Goal: Task Accomplishment & Management: Complete application form

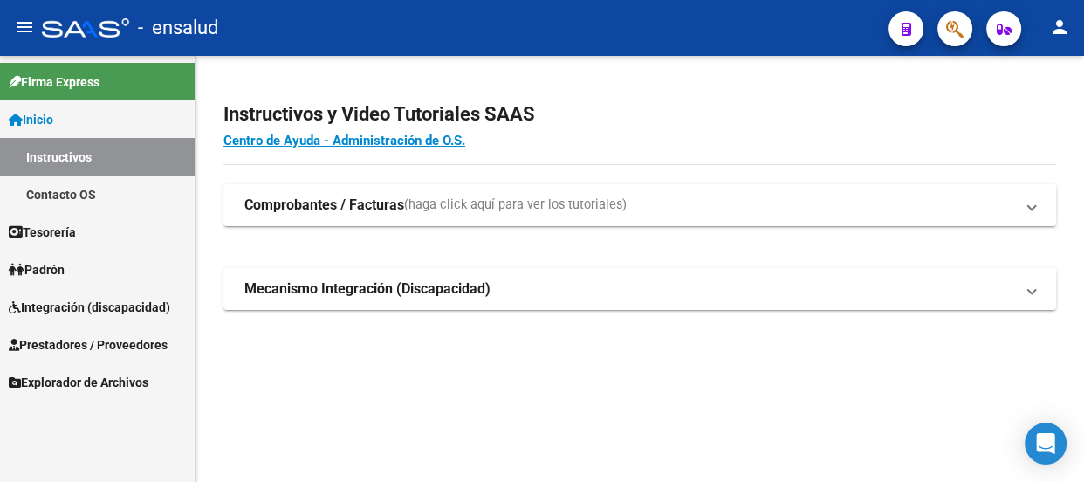
click at [129, 340] on span "Prestadores / Proveedores" at bounding box center [88, 344] width 159 height 19
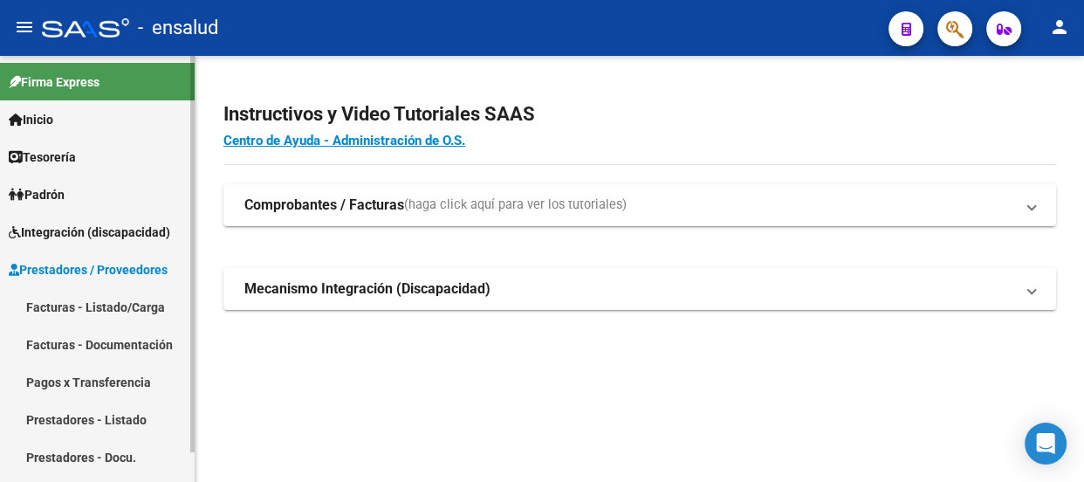
click at [120, 301] on link "Facturas - Listado/Carga" at bounding box center [97, 307] width 195 height 38
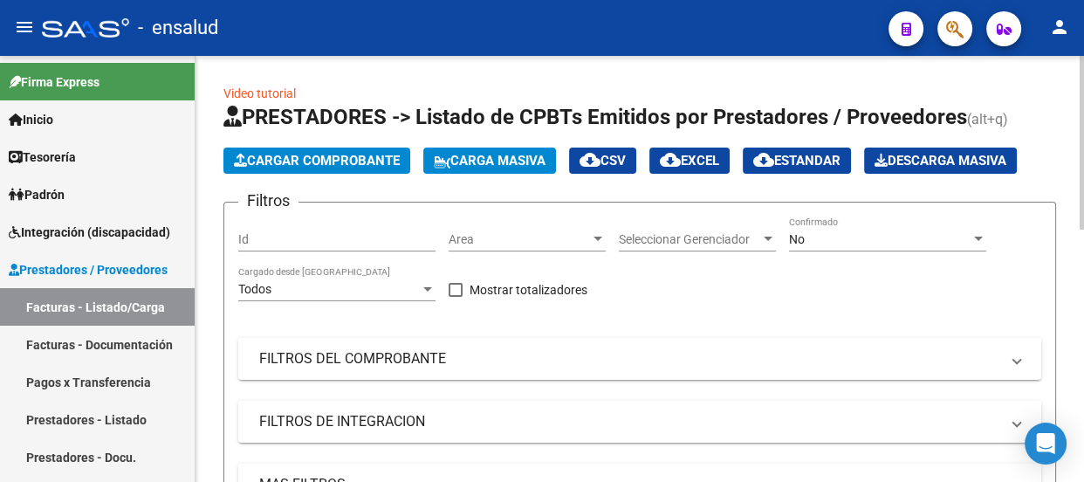
click at [369, 160] on span "Cargar Comprobante" at bounding box center [317, 161] width 166 height 16
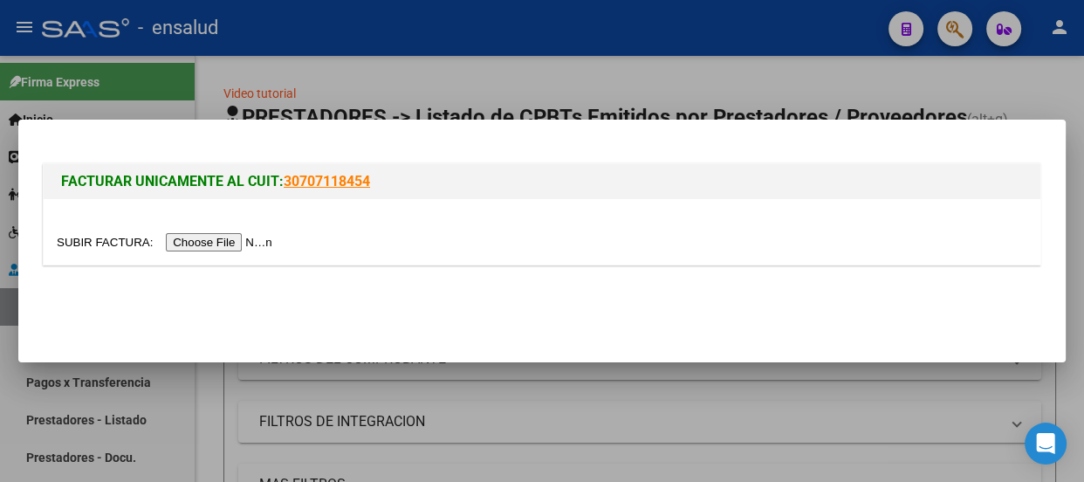
click at [238, 244] on input "file" at bounding box center [167, 242] width 221 height 18
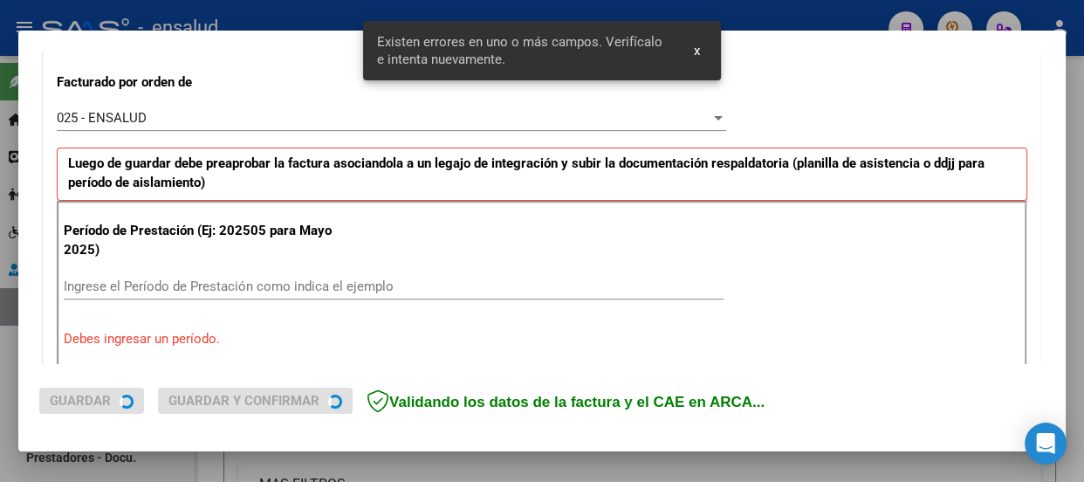
scroll to position [539, 0]
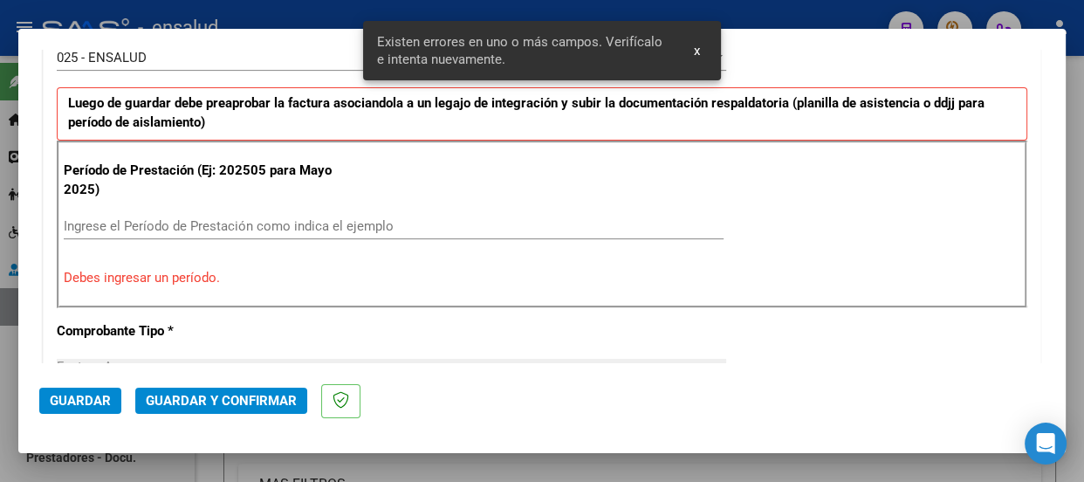
drag, startPoint x: 93, startPoint y: 219, endPoint x: 106, endPoint y: 256, distance: 39.2
click at [93, 222] on input "Ingrese el Período de Prestación como indica el ejemplo" at bounding box center [394, 226] width 660 height 16
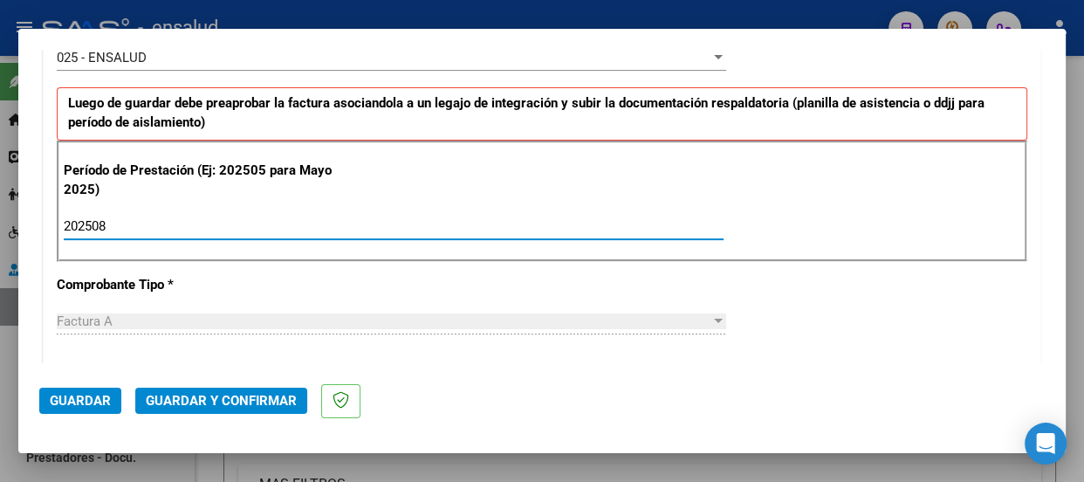
type input "202508"
click at [69, 401] on span "Guardar" at bounding box center [80, 401] width 61 height 16
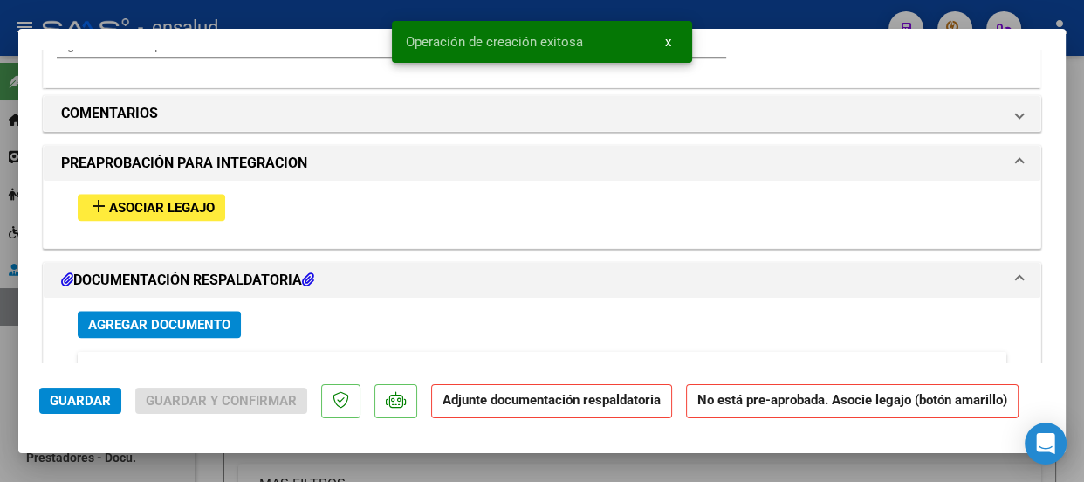
scroll to position [1666, 0]
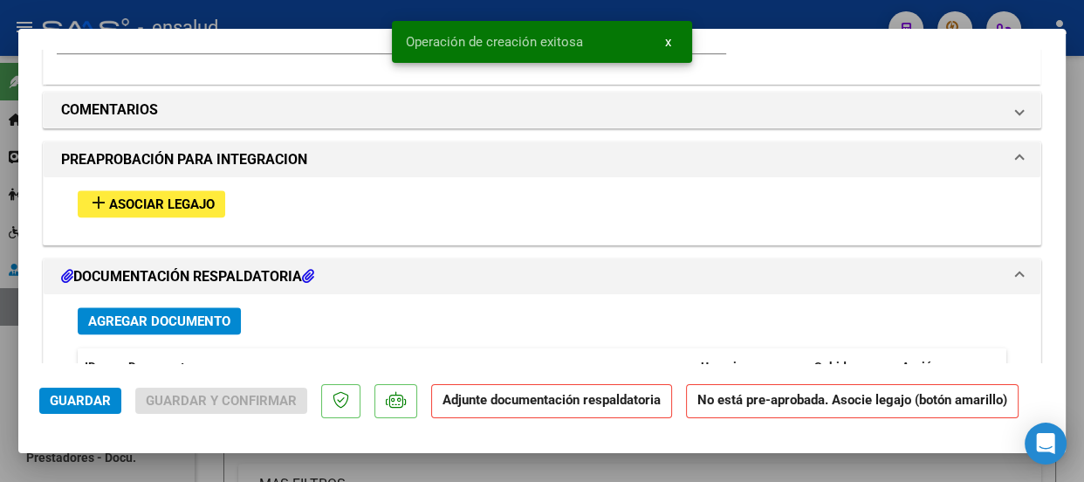
click at [196, 203] on span "Asociar Legajo" at bounding box center [162, 204] width 106 height 16
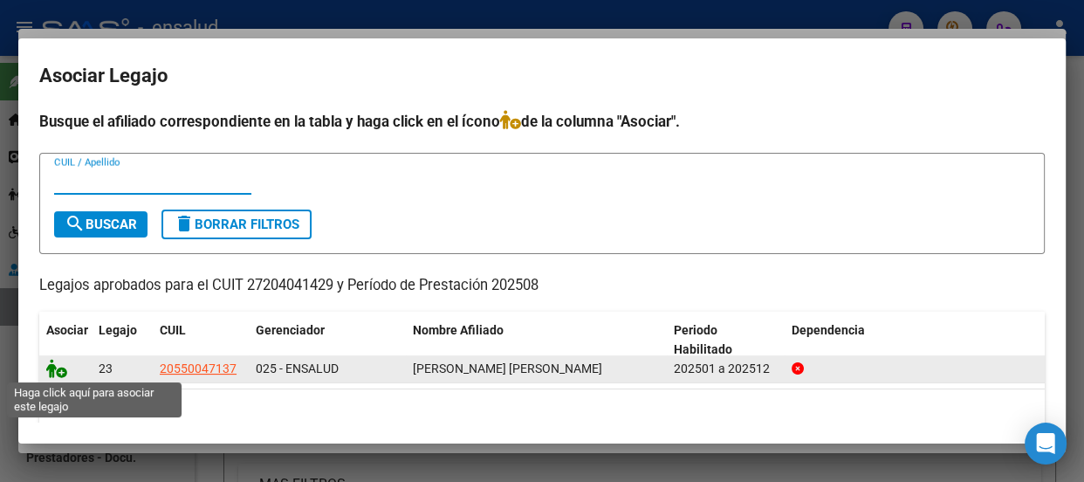
click at [56, 372] on icon at bounding box center [56, 368] width 21 height 19
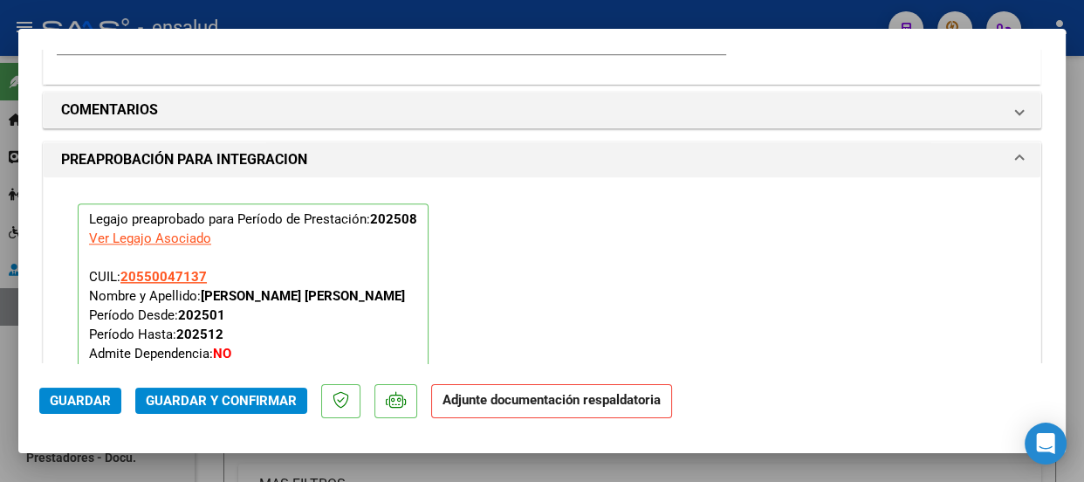
scroll to position [2029, 0]
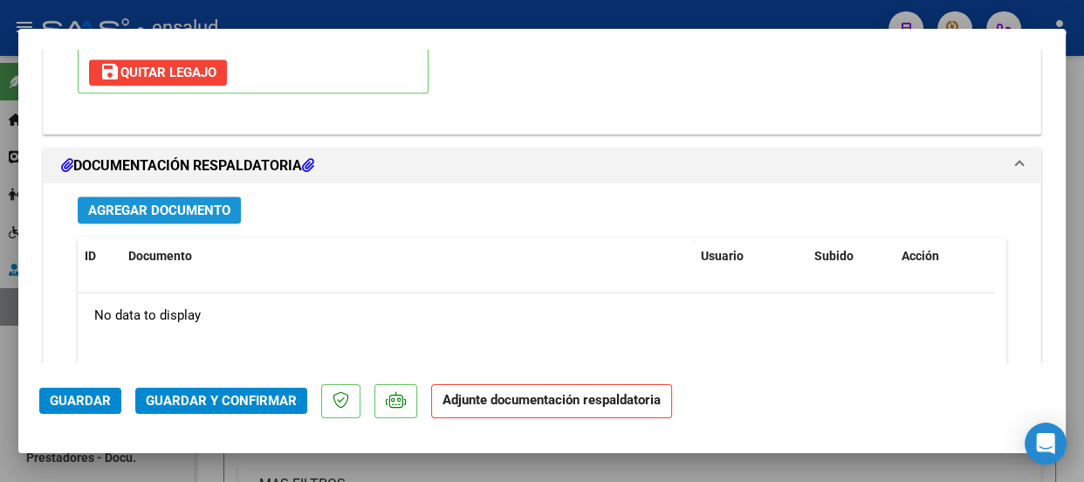
click at [176, 208] on span "Agregar Documento" at bounding box center [159, 211] width 142 height 16
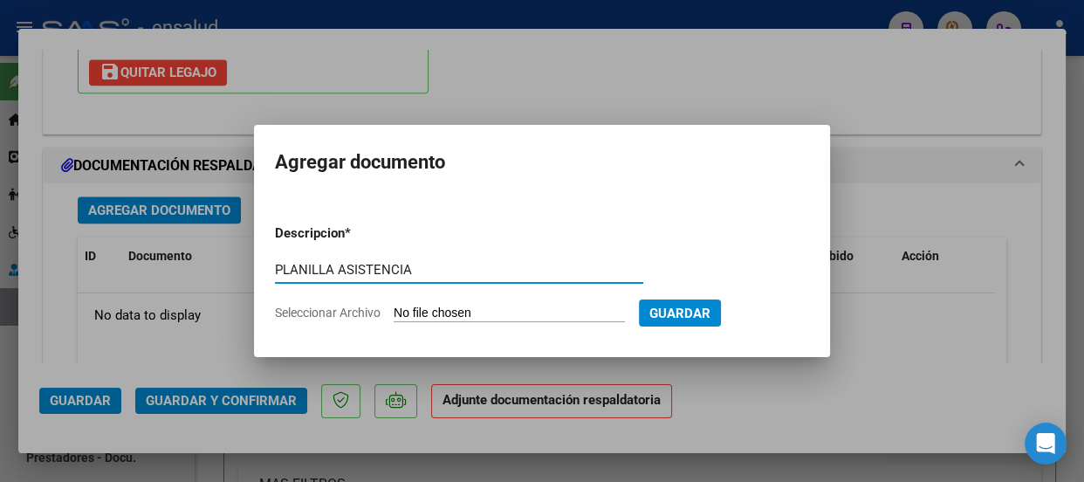
type input "PLANILLA ASISTENCIA"
click at [470, 307] on input "Seleccionar Archivo" at bounding box center [509, 314] width 231 height 17
type input "C:\fakepath\[PERSON_NAME] SALVADOR_202508_90_N_MENDES CARINA_4-1186-PA.pdf"
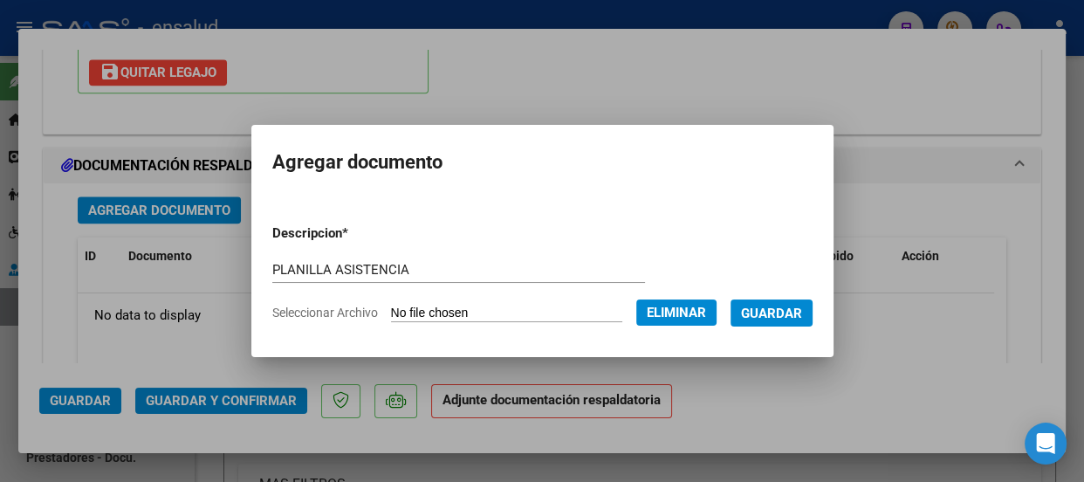
click at [776, 312] on span "Guardar" at bounding box center [771, 314] width 61 height 16
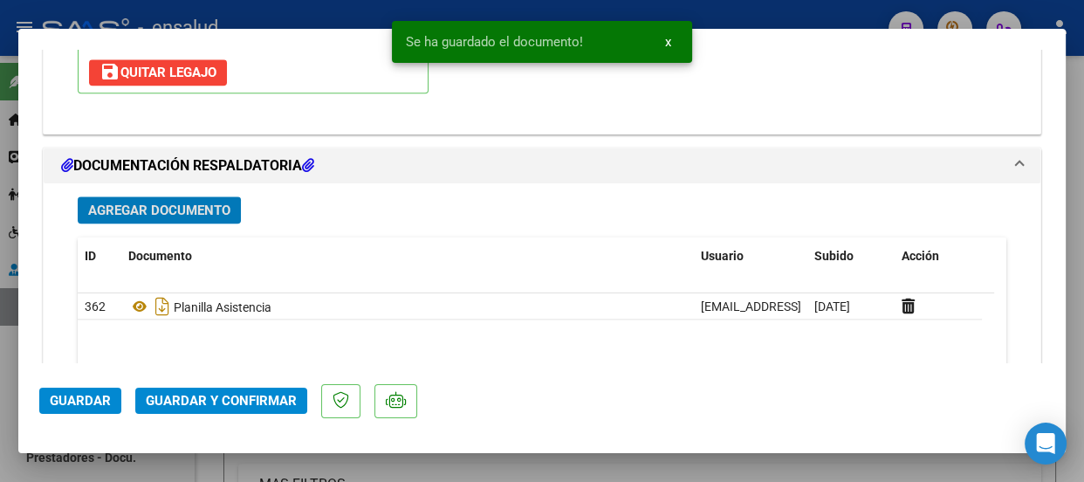
click at [201, 400] on span "Guardar y Confirmar" at bounding box center [221, 401] width 151 height 16
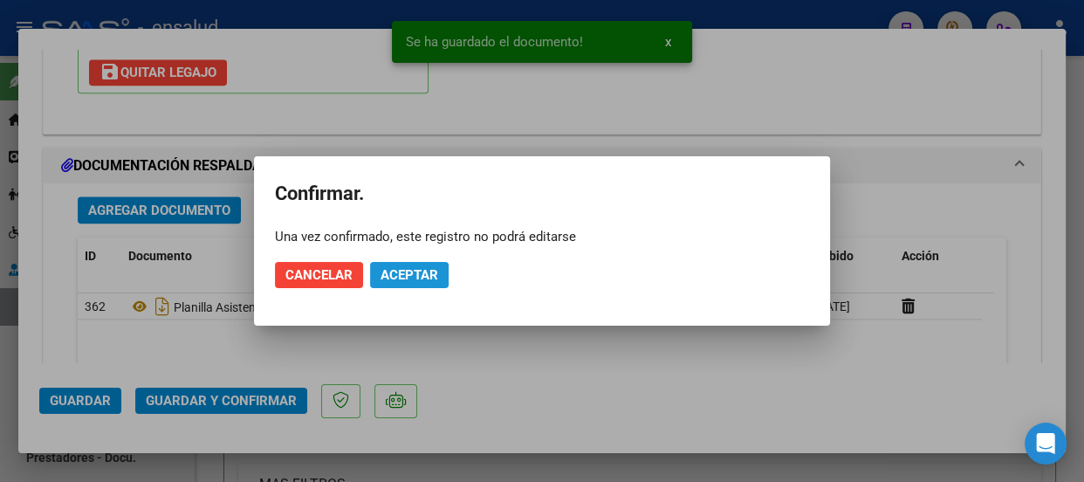
click at [418, 272] on span "Aceptar" at bounding box center [410, 275] width 58 height 16
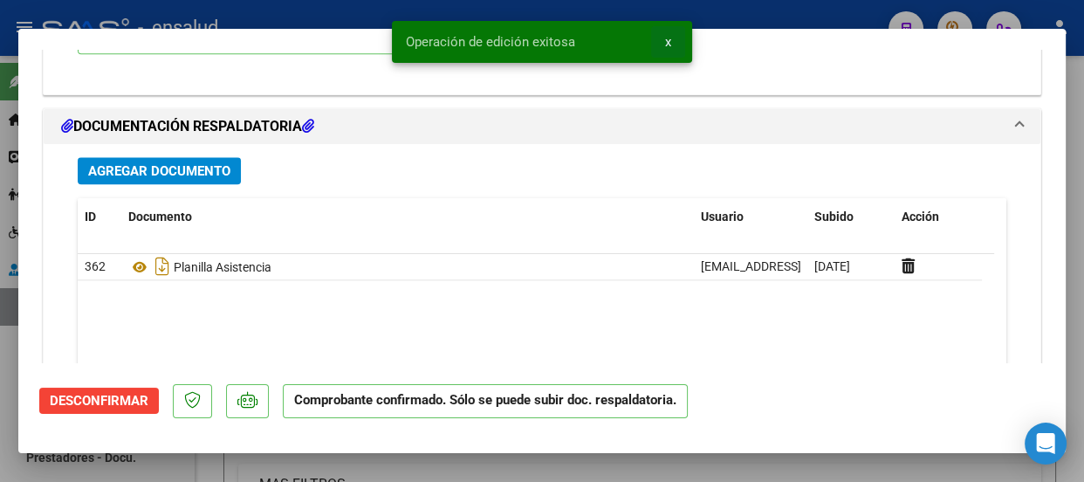
click at [669, 39] on span "x" at bounding box center [668, 42] width 6 height 16
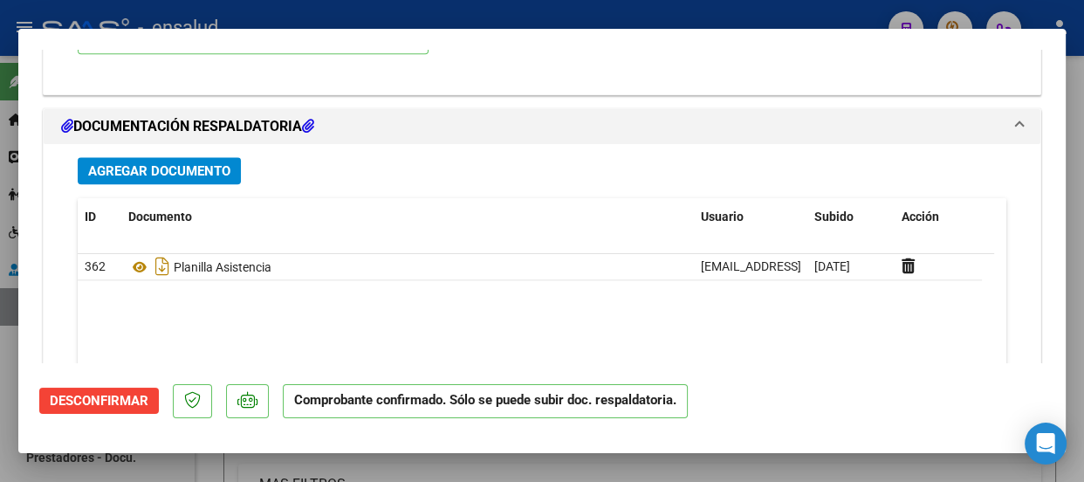
click at [652, 19] on div at bounding box center [542, 241] width 1084 height 482
type input "$ 0,00"
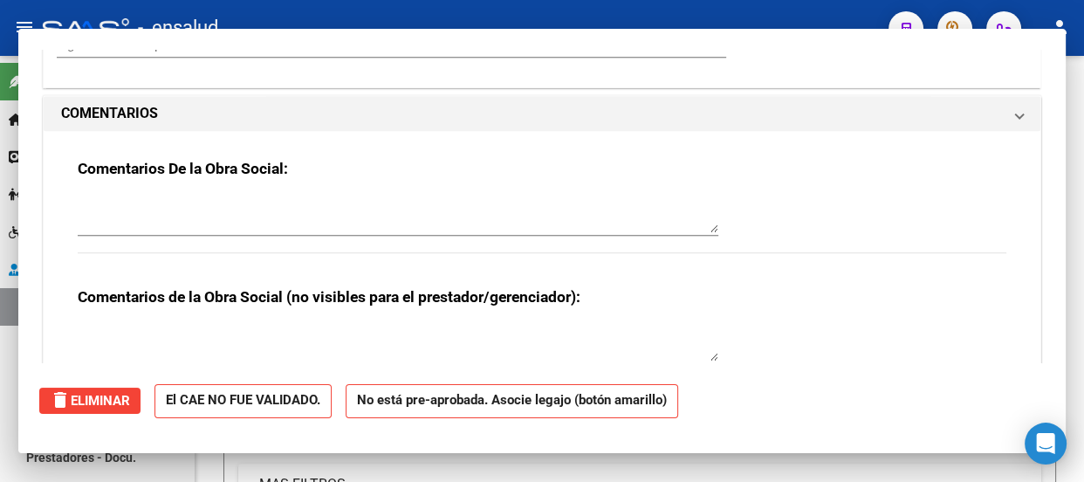
scroll to position [0, 0]
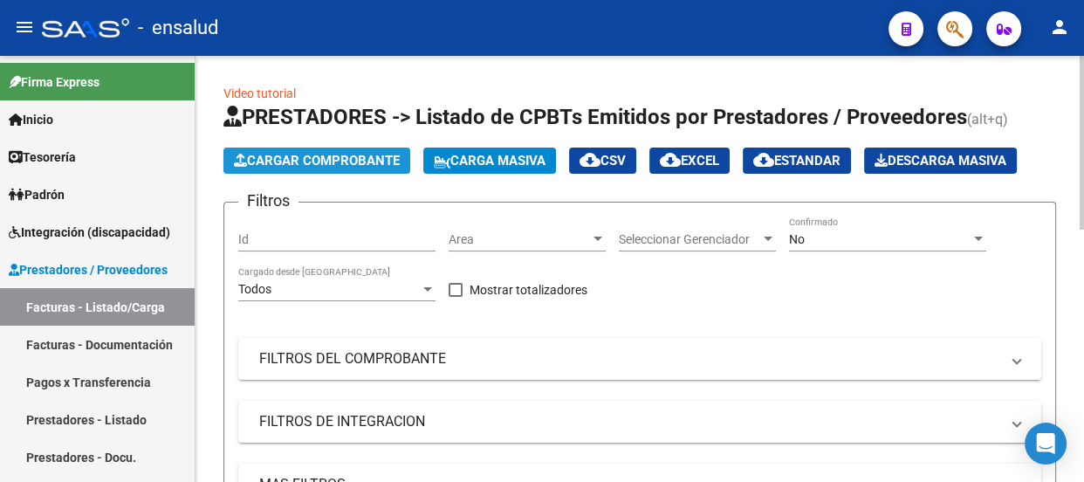
click at [323, 155] on span "Cargar Comprobante" at bounding box center [317, 161] width 166 height 16
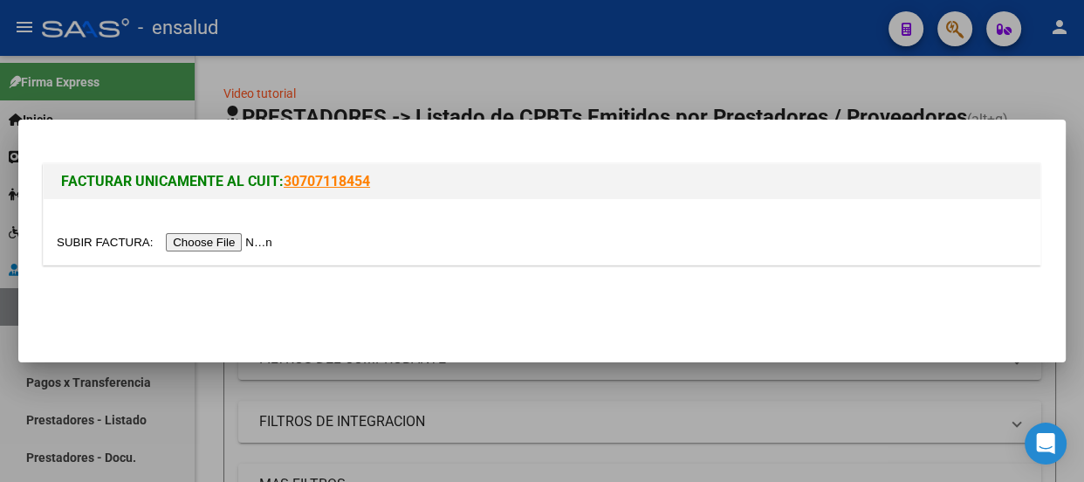
click at [262, 244] on input "file" at bounding box center [167, 242] width 221 height 18
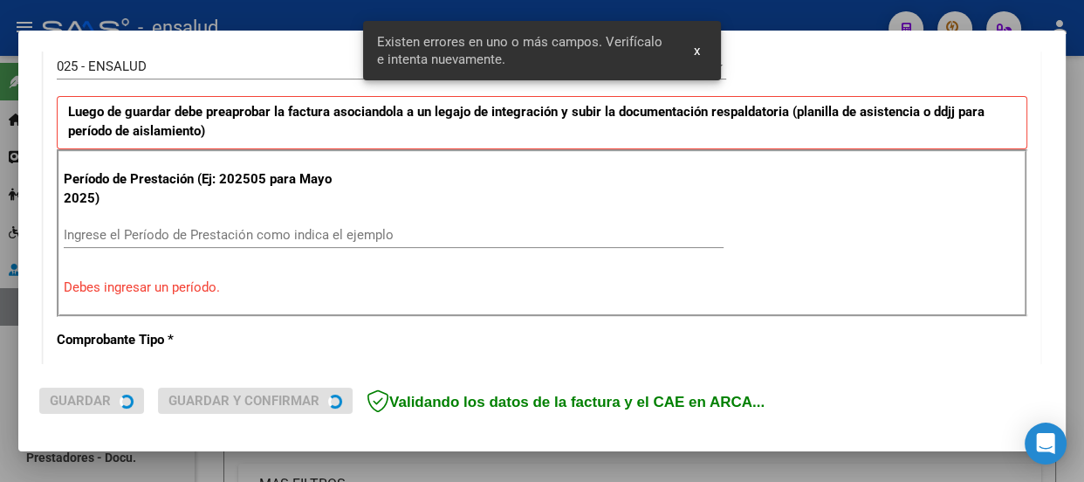
scroll to position [539, 0]
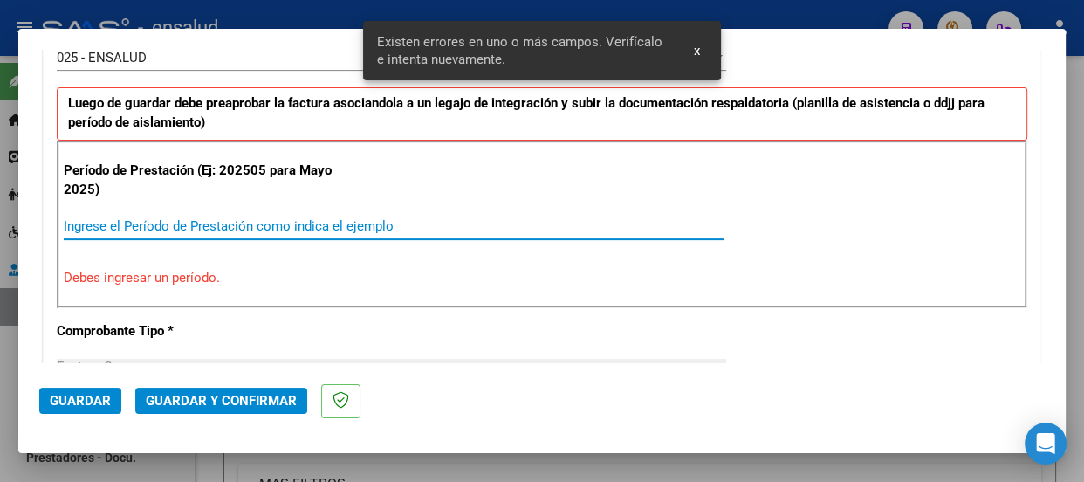
click at [77, 218] on input "Ingrese el Período de Prestación como indica el ejemplo" at bounding box center [394, 226] width 660 height 16
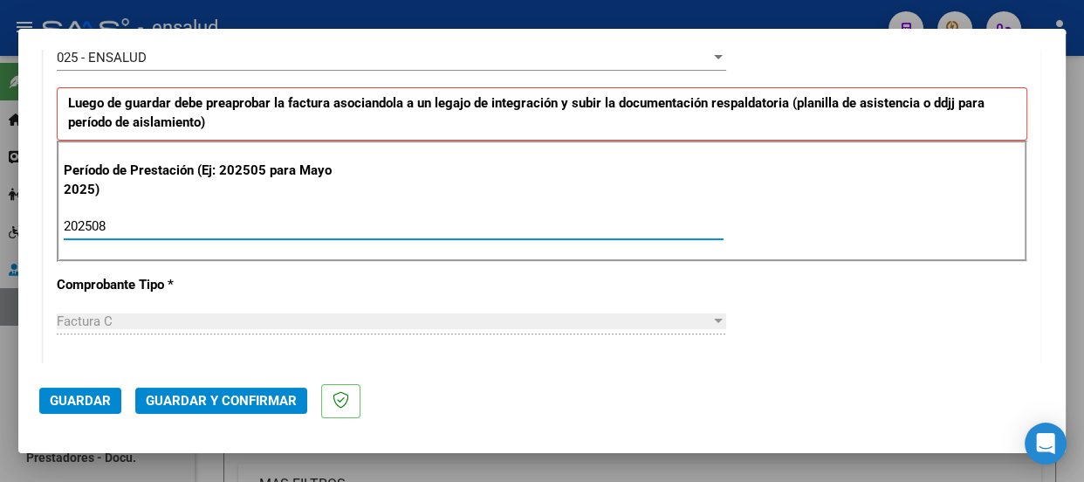
type input "202508"
click at [77, 402] on span "Guardar" at bounding box center [80, 401] width 61 height 16
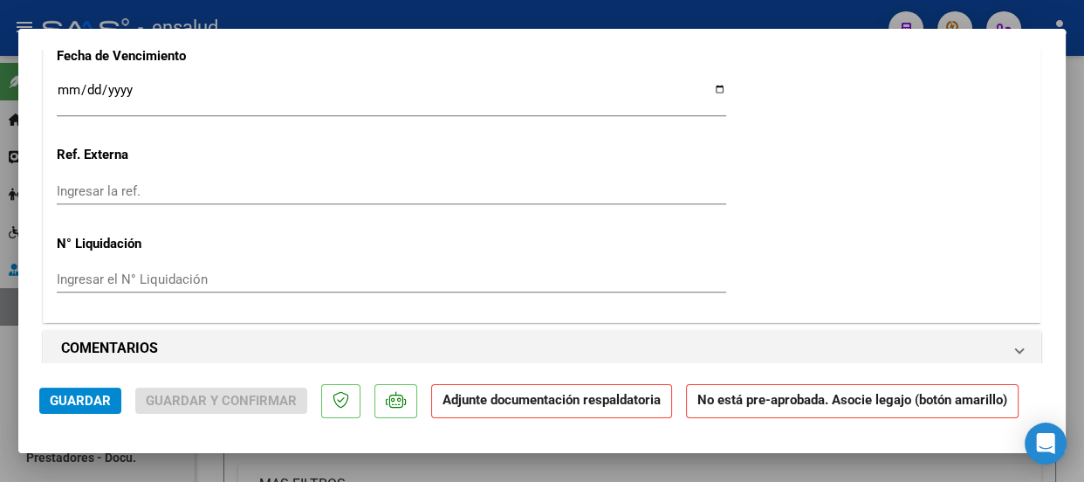
scroll to position [1746, 0]
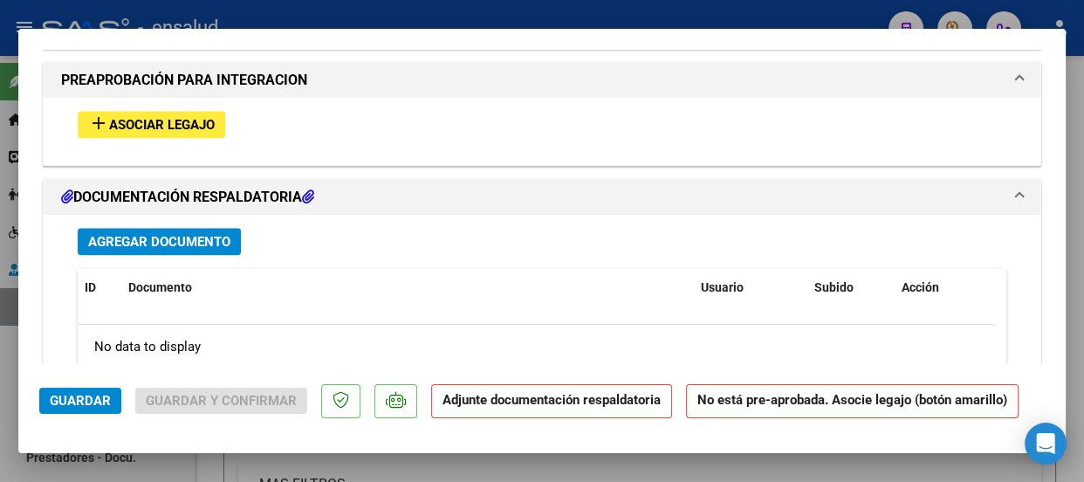
click at [164, 118] on span "Asociar Legajo" at bounding box center [162, 125] width 106 height 16
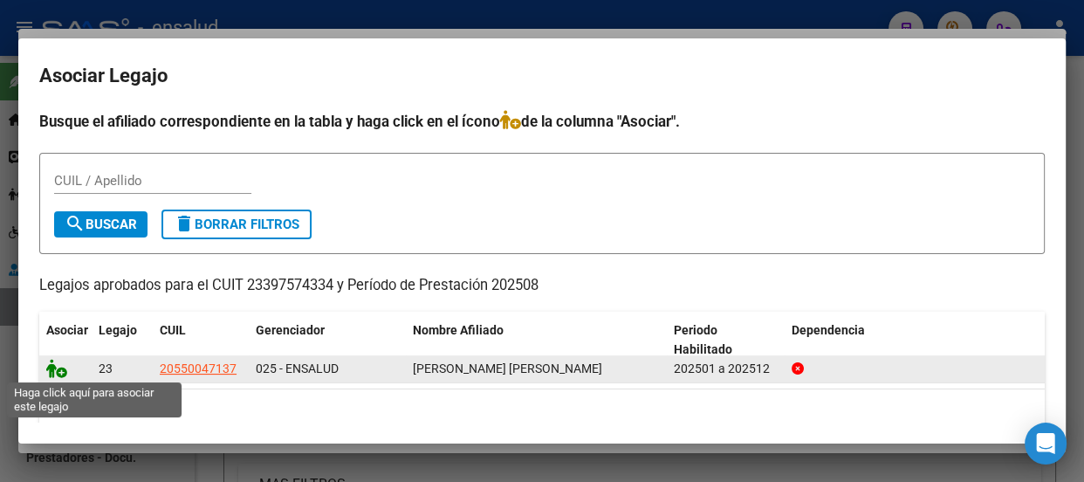
click at [65, 374] on icon at bounding box center [56, 368] width 21 height 19
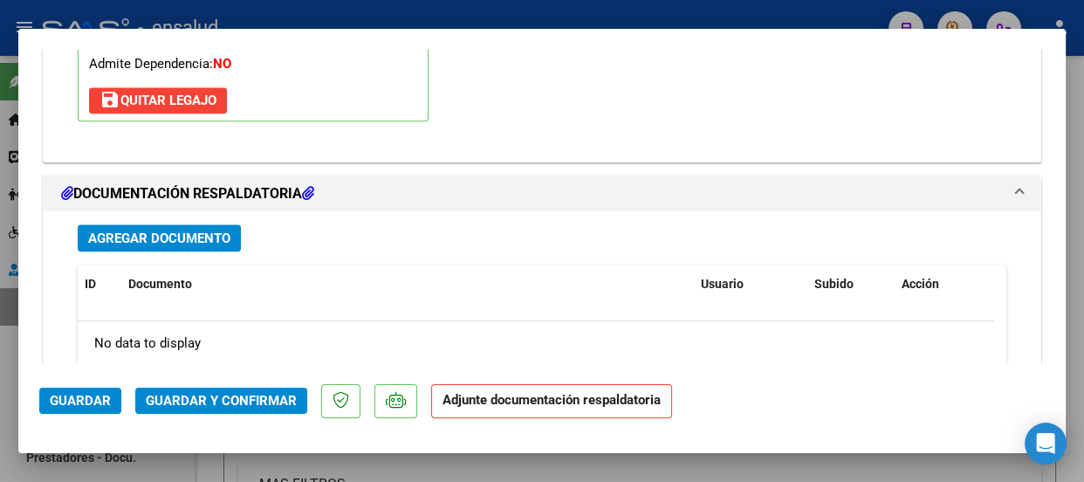
scroll to position [2029, 0]
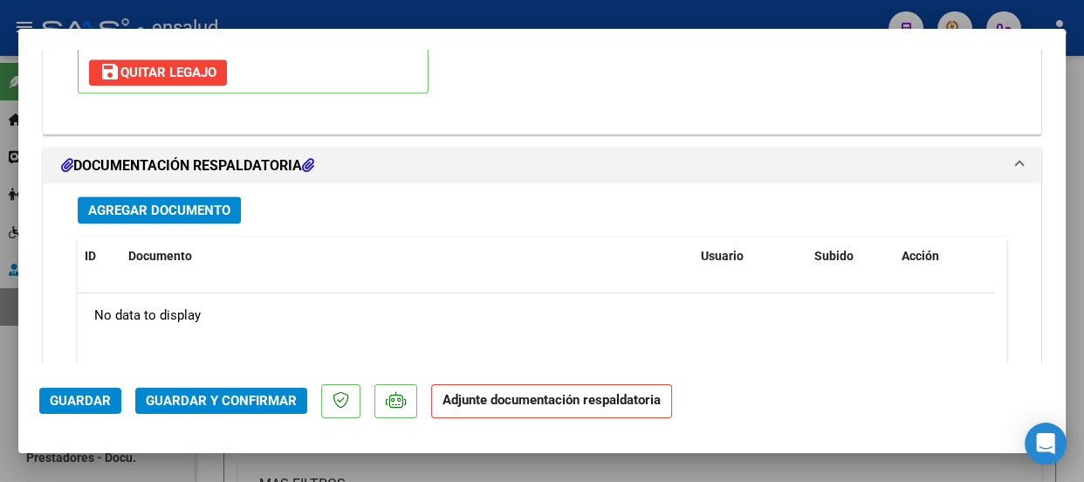
click at [181, 209] on span "Agregar Documento" at bounding box center [159, 211] width 142 height 16
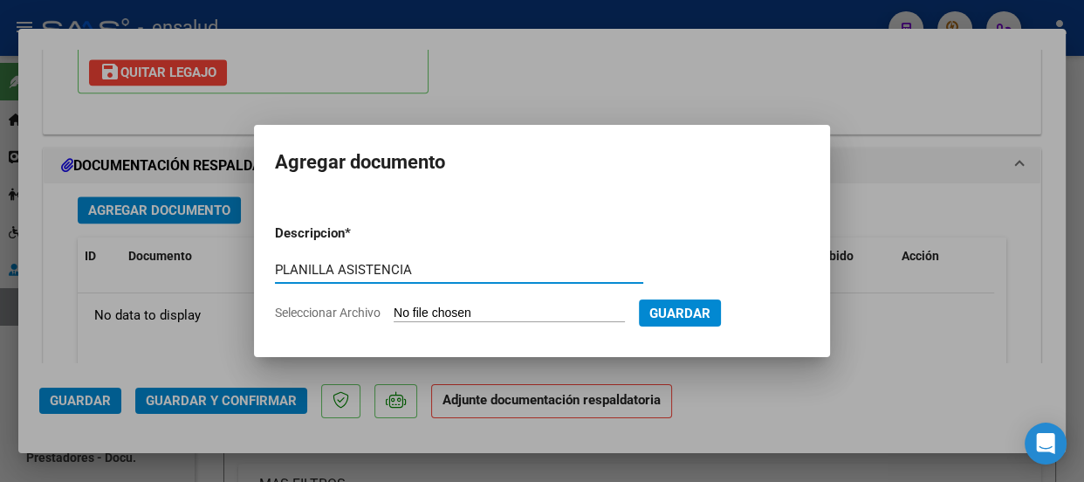
type input "PLANILLA ASISTENCIA"
click at [528, 316] on input "Seleccionar Archivo" at bounding box center [509, 314] width 231 height 17
type input "C:\fakepath\[PERSON_NAME] SALVADOR_202508_90_N_PERRI GUADALUPE_3-130-PA.pdf"
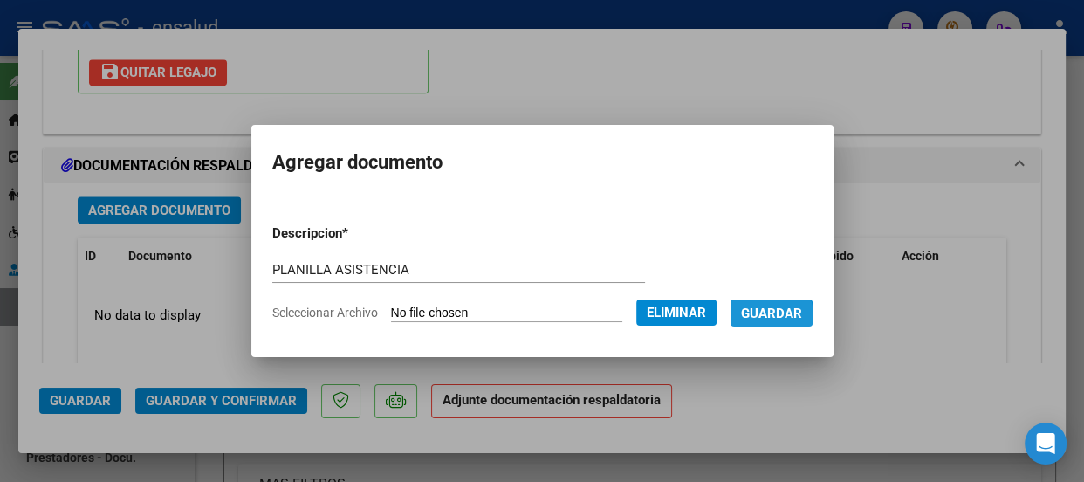
click at [787, 314] on span "Guardar" at bounding box center [771, 314] width 61 height 16
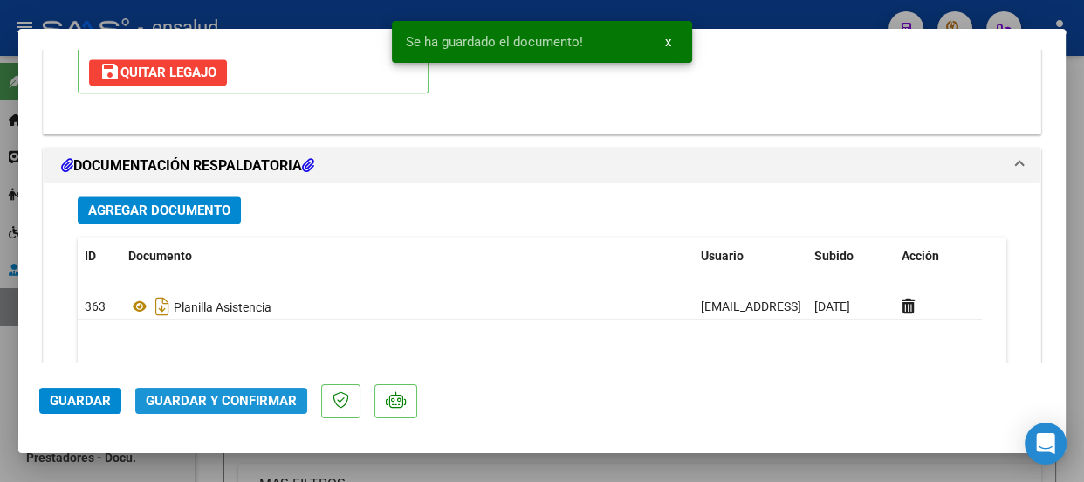
click at [222, 401] on span "Guardar y Confirmar" at bounding box center [221, 401] width 151 height 16
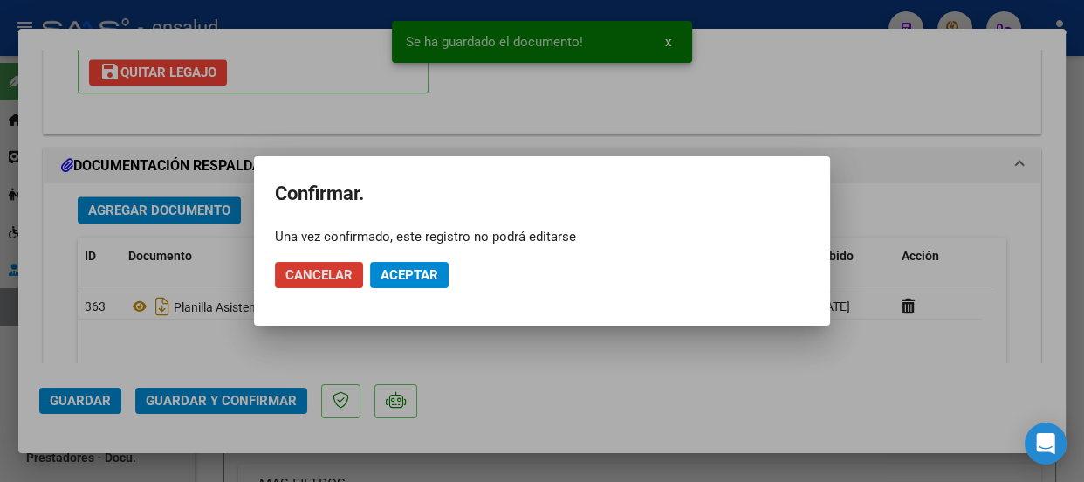
click at [425, 276] on span "Aceptar" at bounding box center [410, 275] width 58 height 16
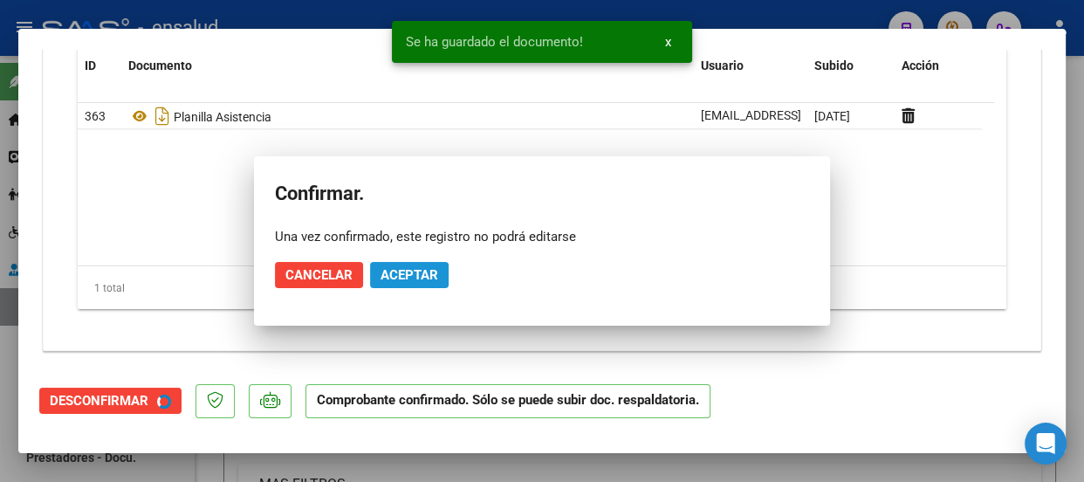
scroll to position [1871, 0]
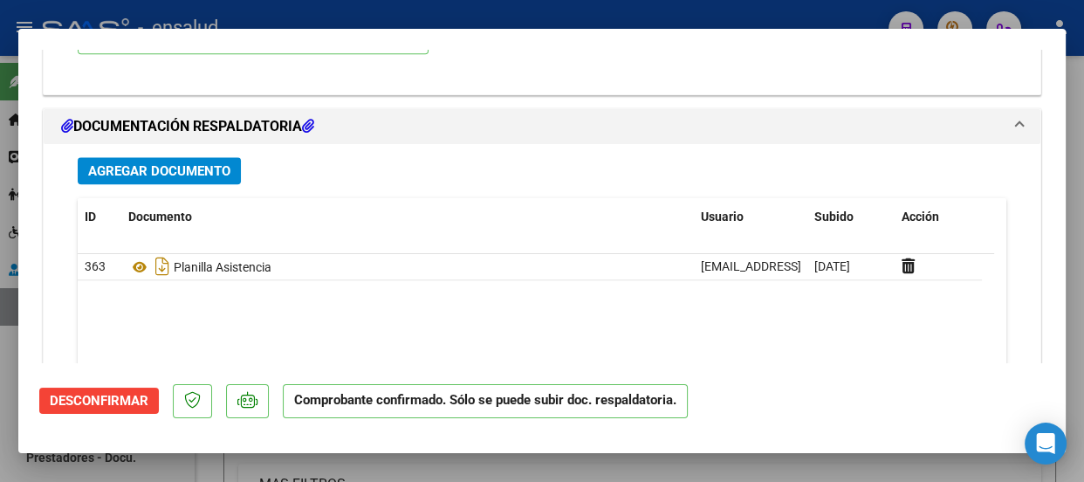
click at [404, 17] on div at bounding box center [542, 241] width 1084 height 482
type input "$ 0,00"
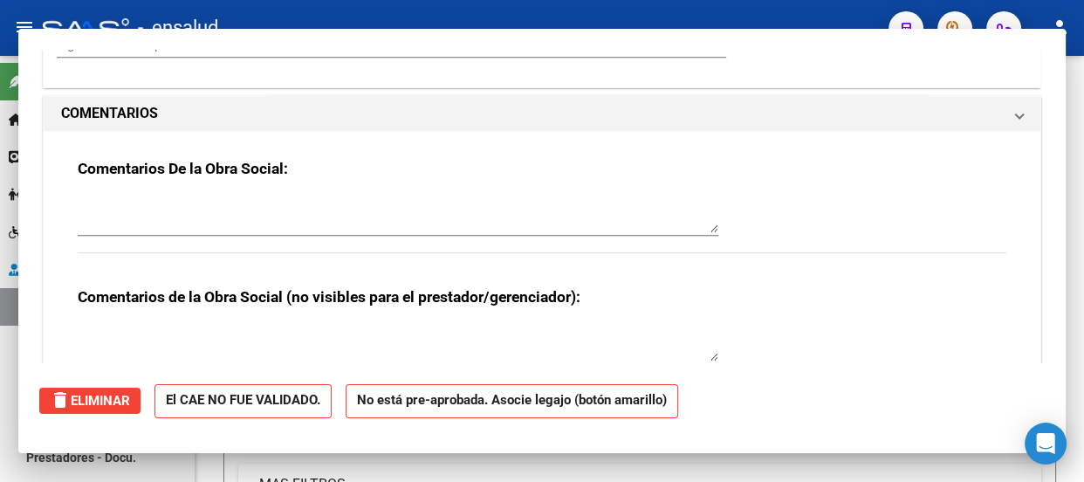
scroll to position [0, 0]
